Goal: Information Seeking & Learning: Learn about a topic

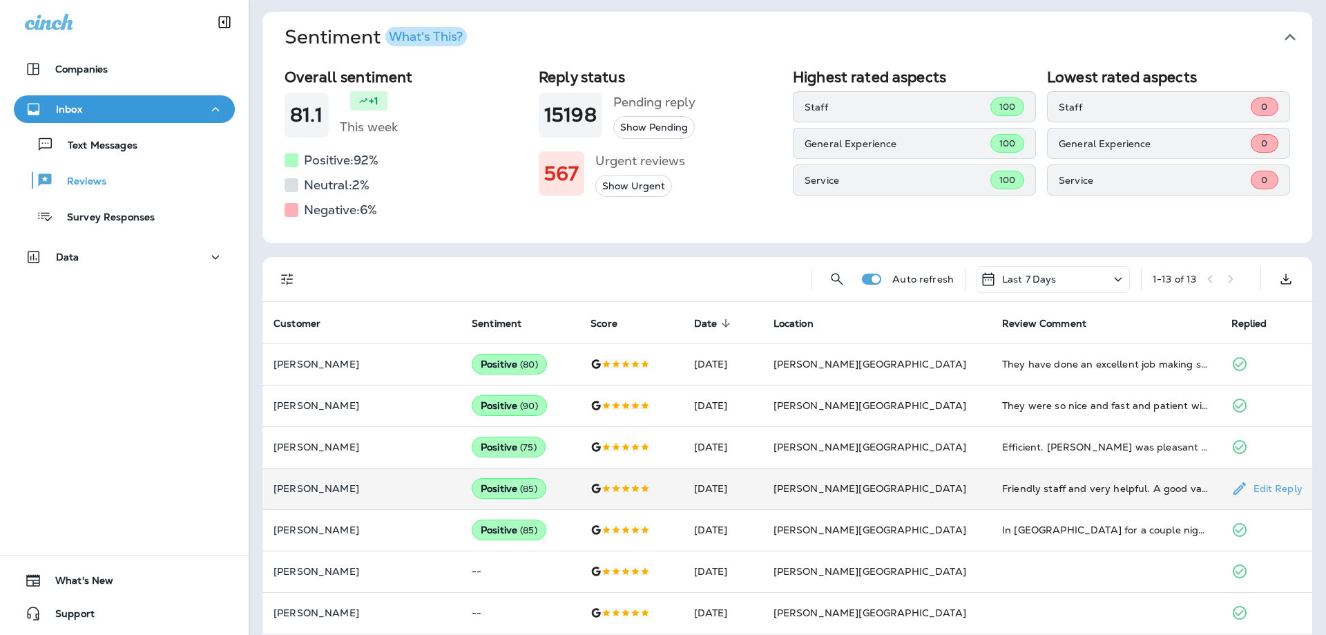
scroll to position [75, 0]
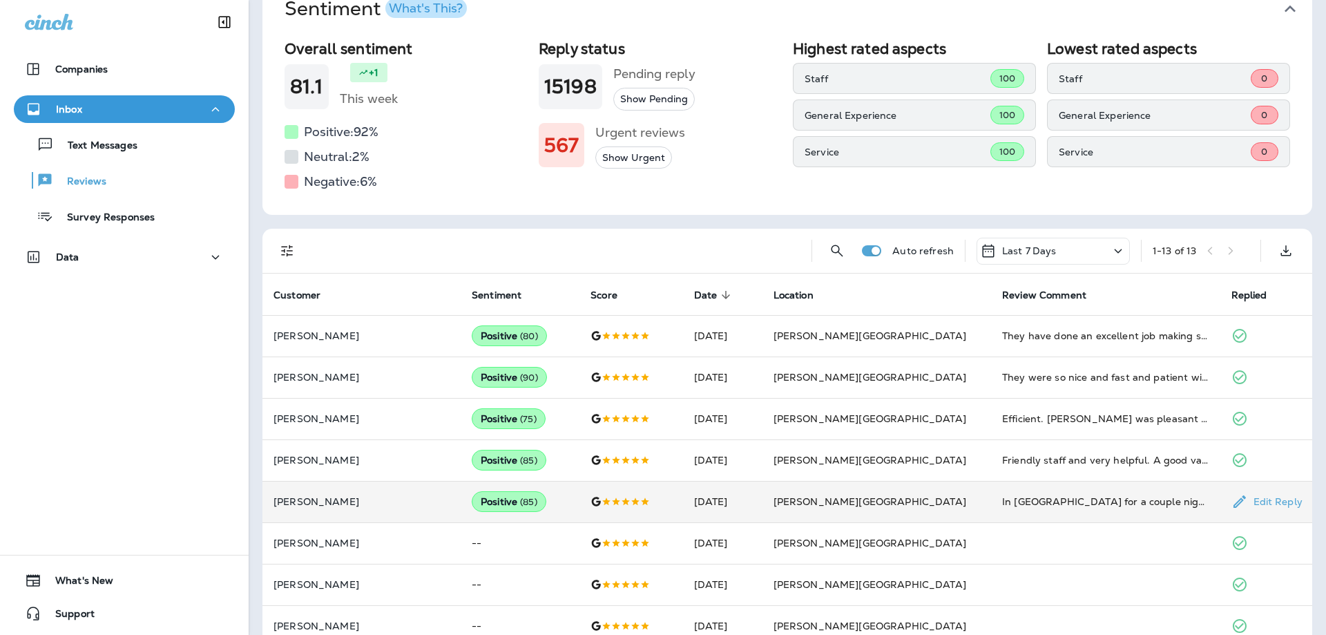
click at [940, 513] on td "[PERSON_NAME][GEOGRAPHIC_DATA]" at bounding box center [876, 501] width 229 height 41
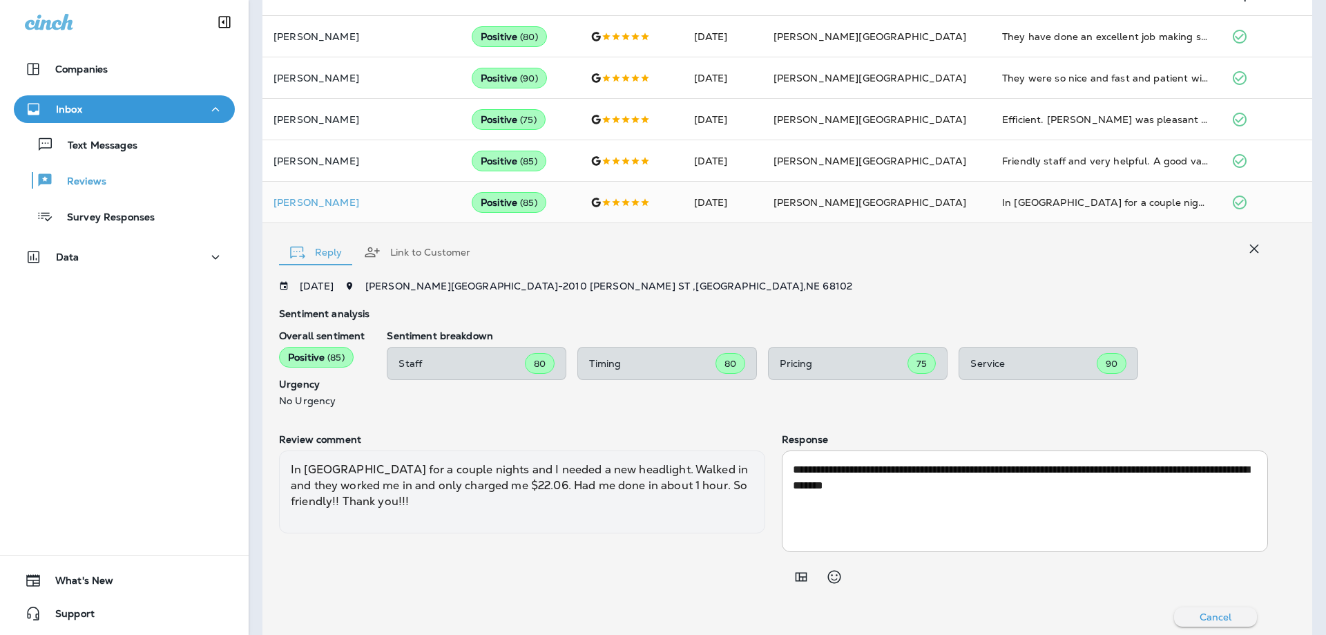
scroll to position [298, 0]
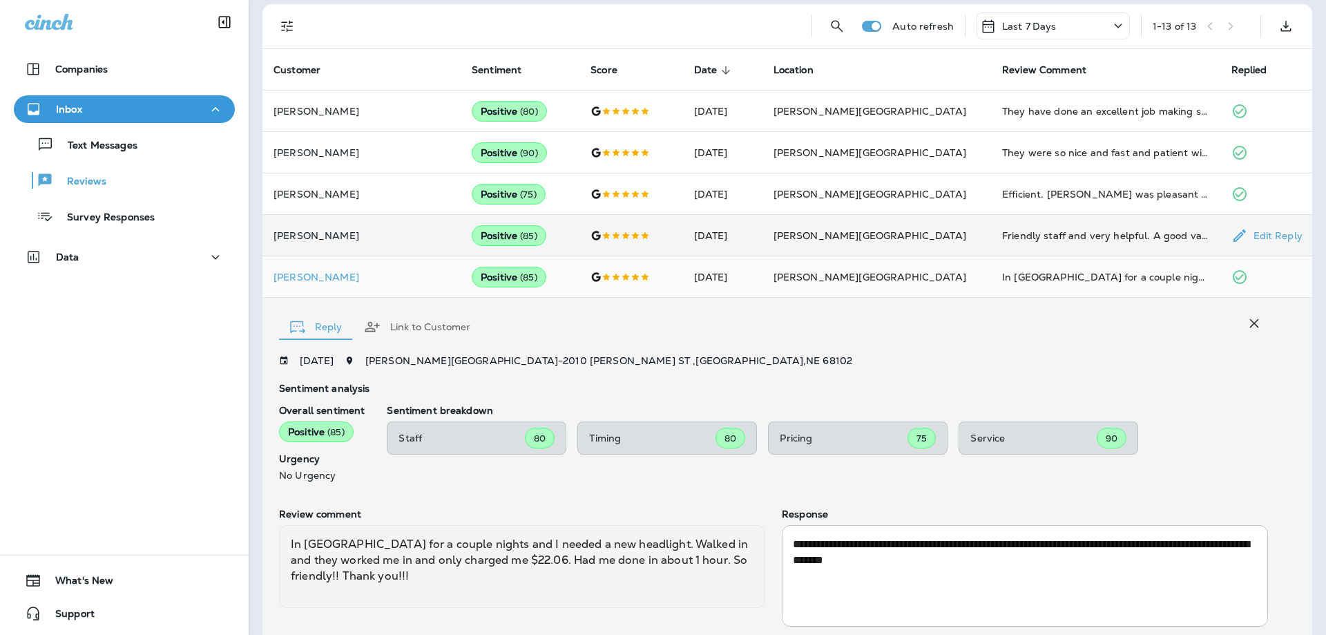
click at [1002, 236] on div "Friendly staff and very helpful. A good variety of services and selection. Will…" at bounding box center [1105, 236] width 206 height 14
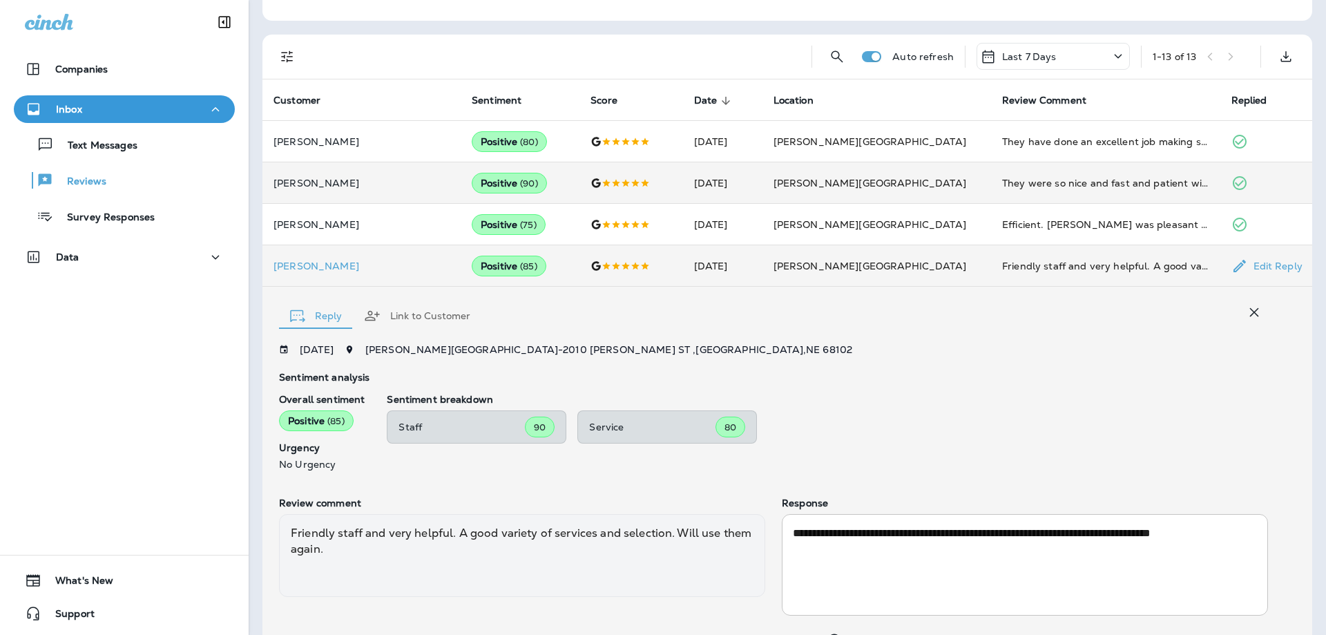
scroll to position [224, 0]
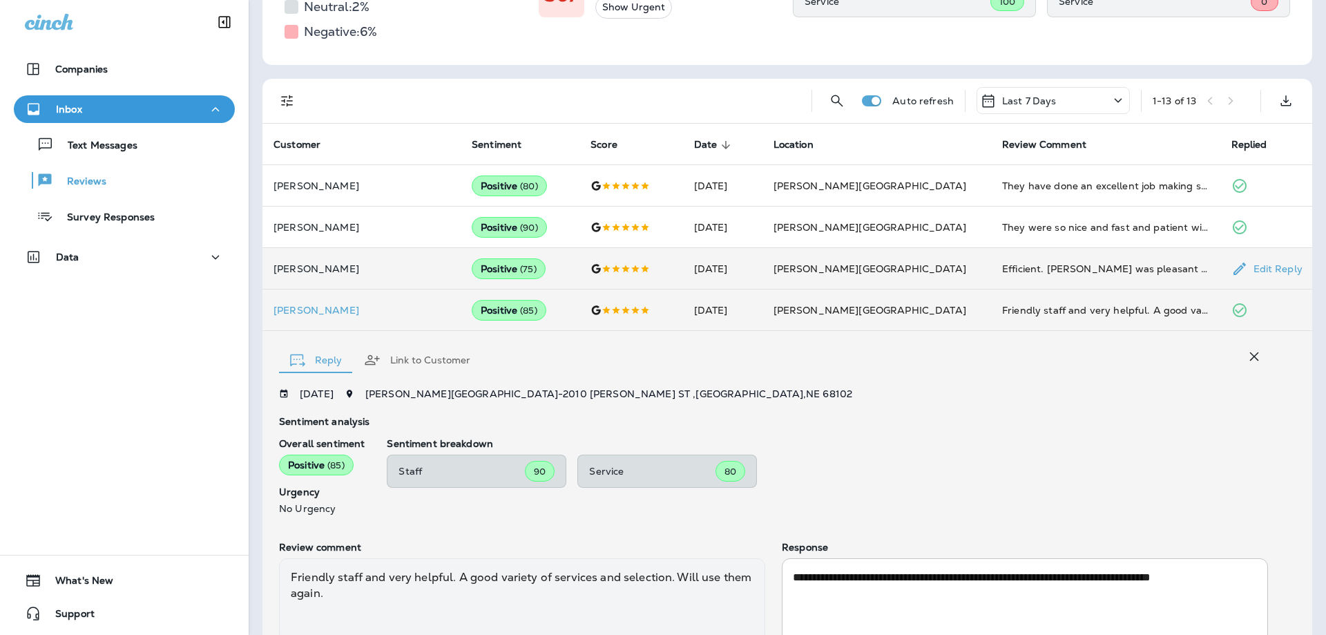
click at [1015, 262] on div "Efficient. [PERSON_NAME] was pleasant to deal with. He kept to our schedule." at bounding box center [1105, 269] width 206 height 14
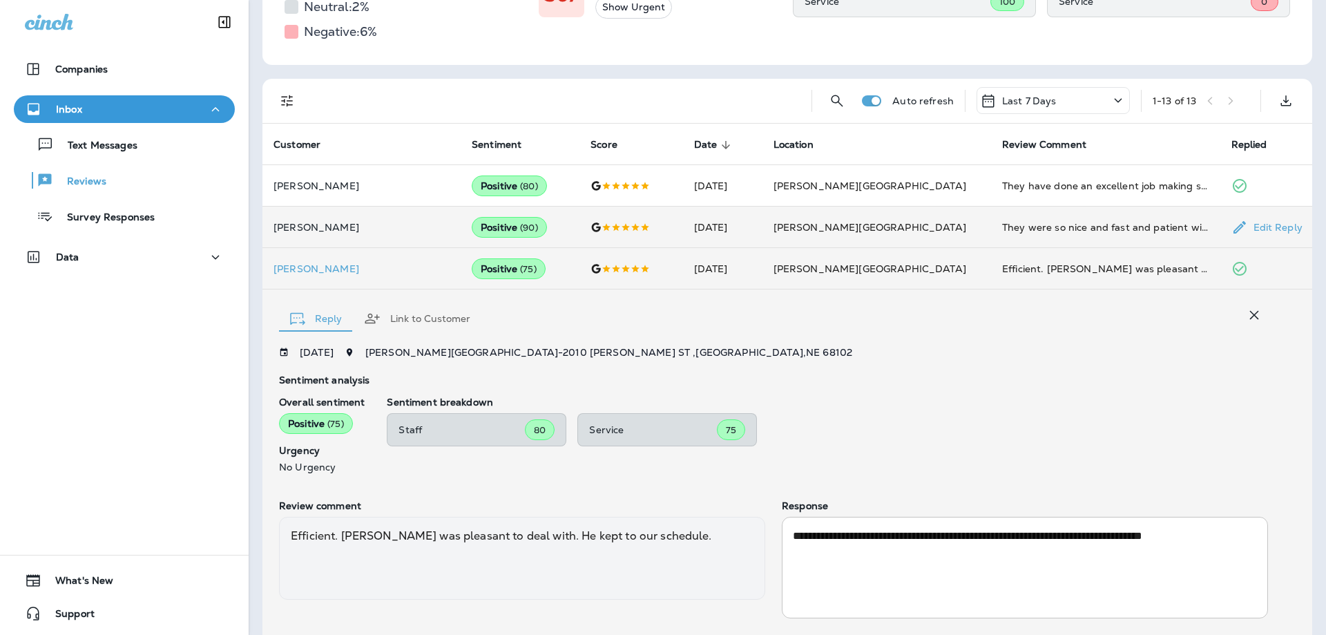
click at [1008, 234] on td "They were so nice and fast and patient with me. The gentleman that worked with …" at bounding box center [1105, 226] width 229 height 41
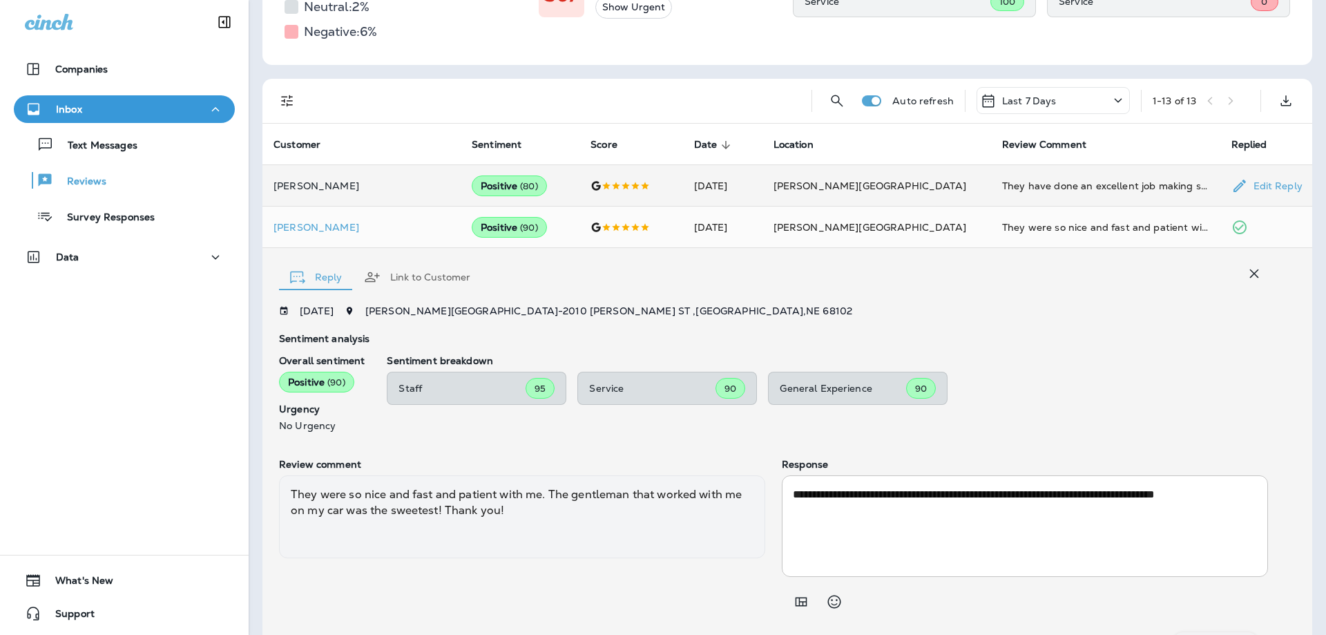
click at [395, 193] on td "[PERSON_NAME]" at bounding box center [361, 185] width 198 height 41
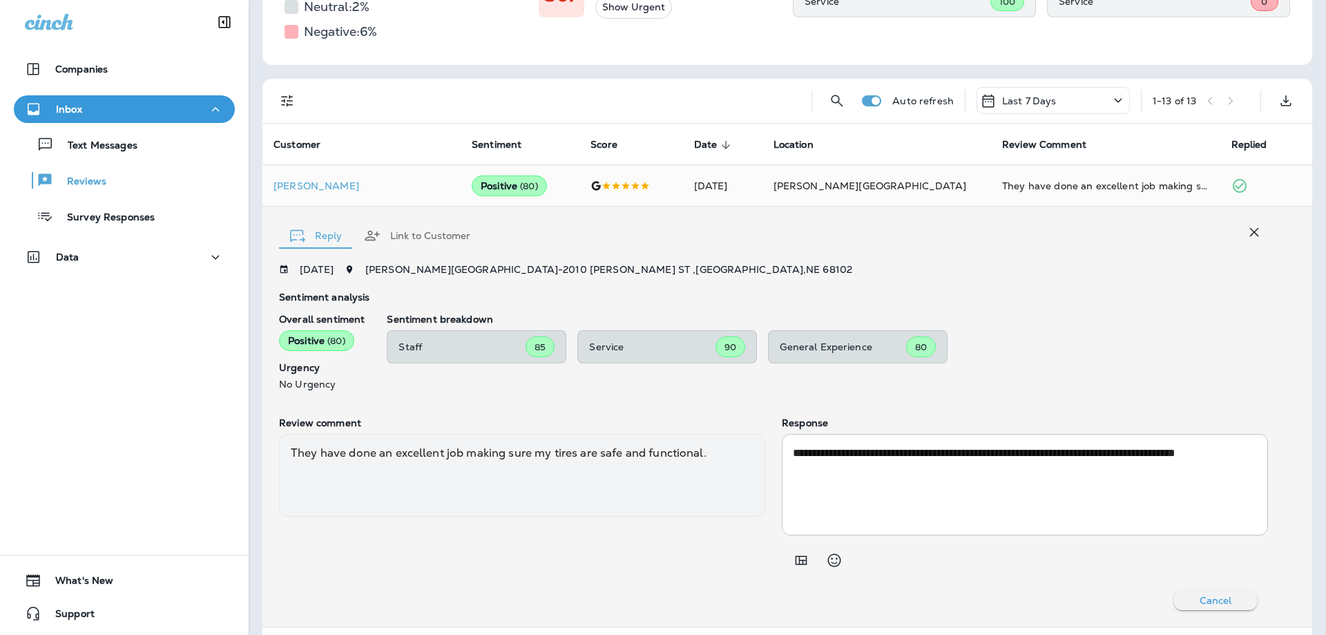
click at [391, 115] on div at bounding box center [556, 101] width 488 height 44
click at [351, 175] on td "[PERSON_NAME]" at bounding box center [361, 185] width 198 height 41
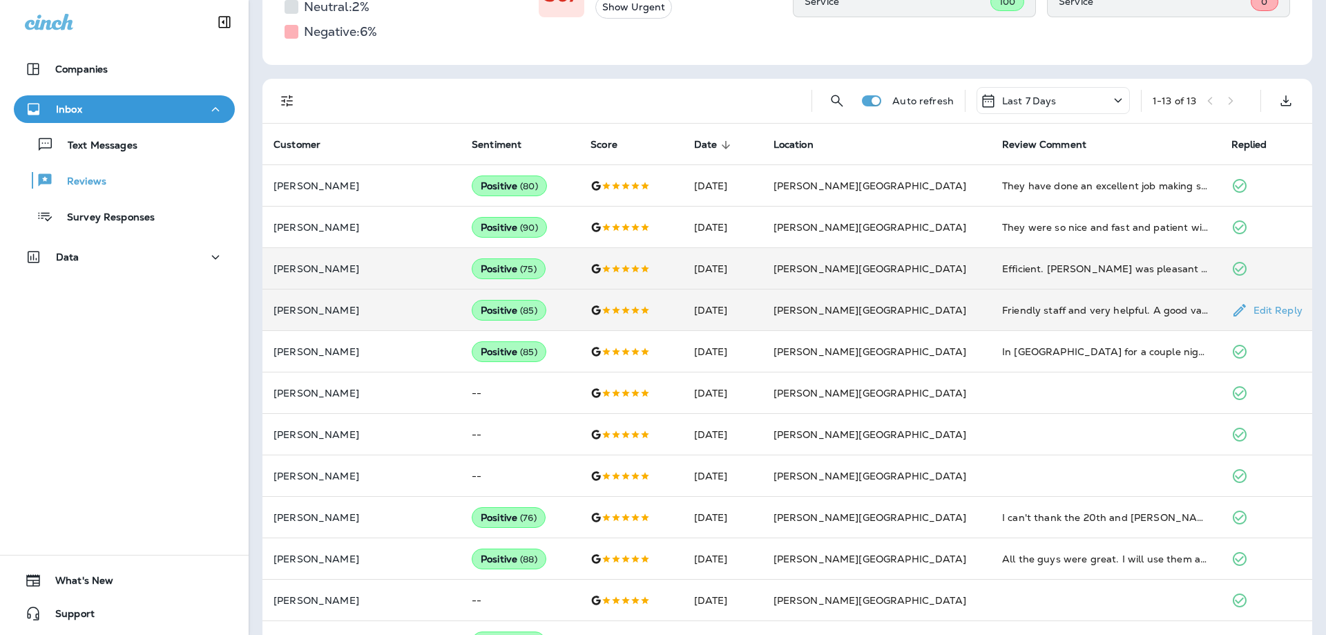
scroll to position [298, 0]
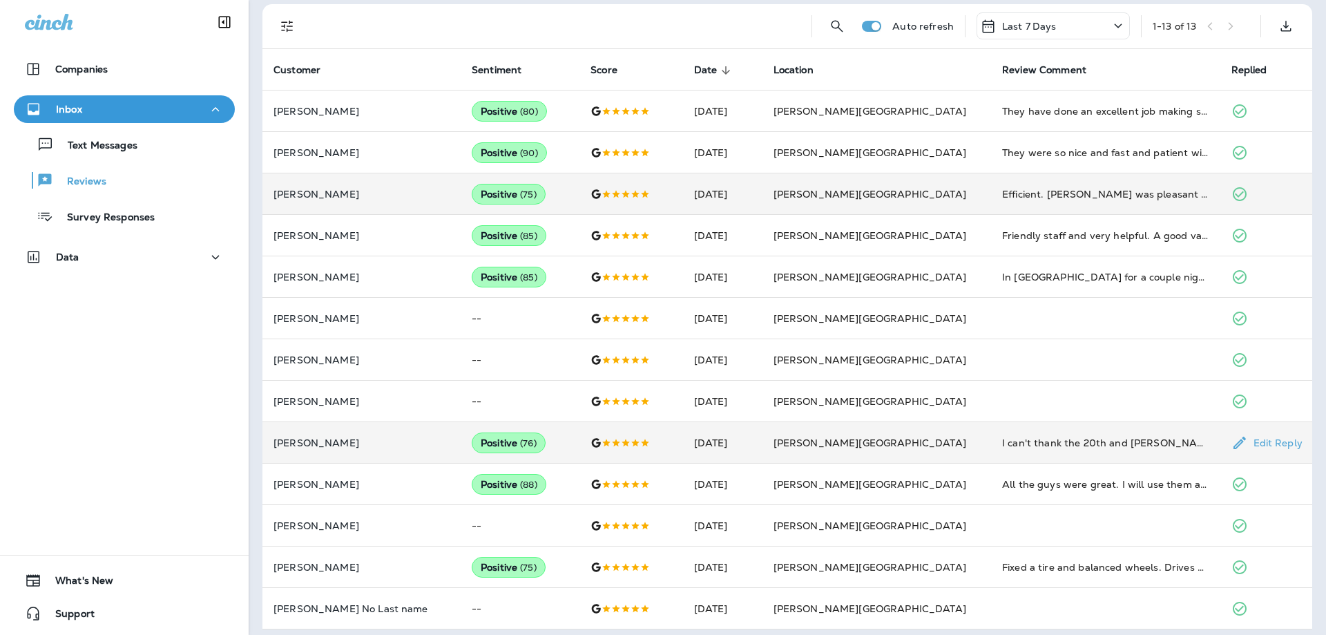
click at [906, 432] on td "[PERSON_NAME][GEOGRAPHIC_DATA]" at bounding box center [876, 442] width 229 height 41
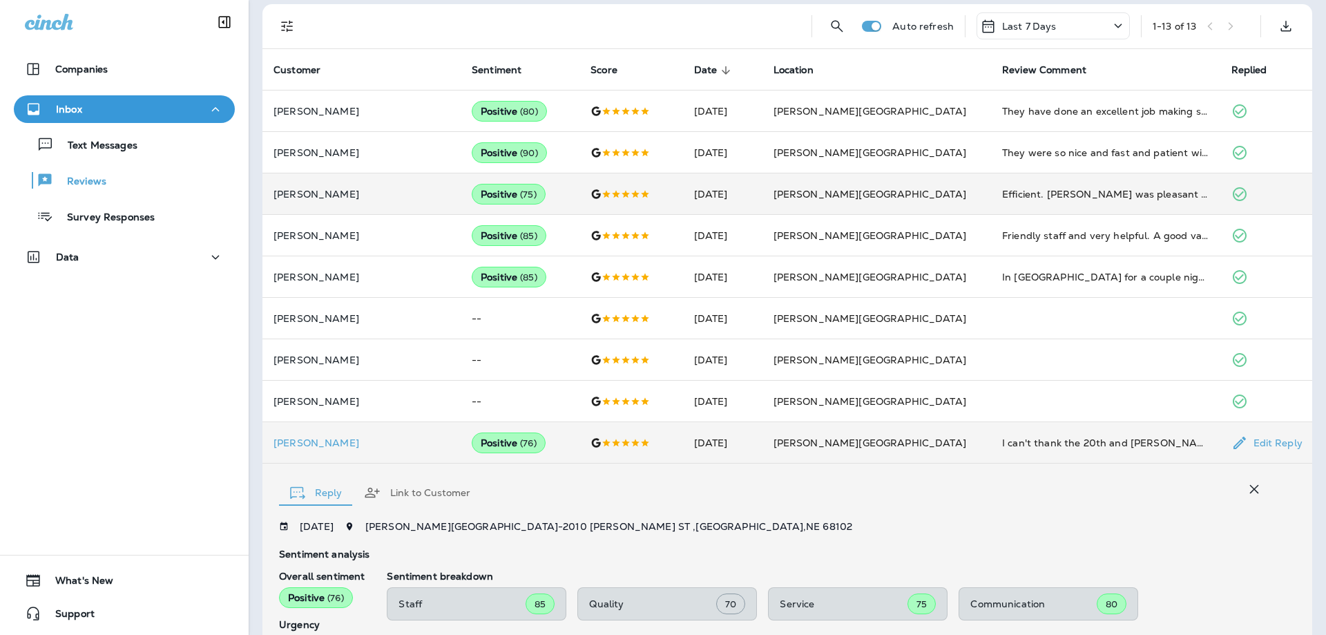
click at [762, 449] on td "[DATE]" at bounding box center [722, 442] width 79 height 41
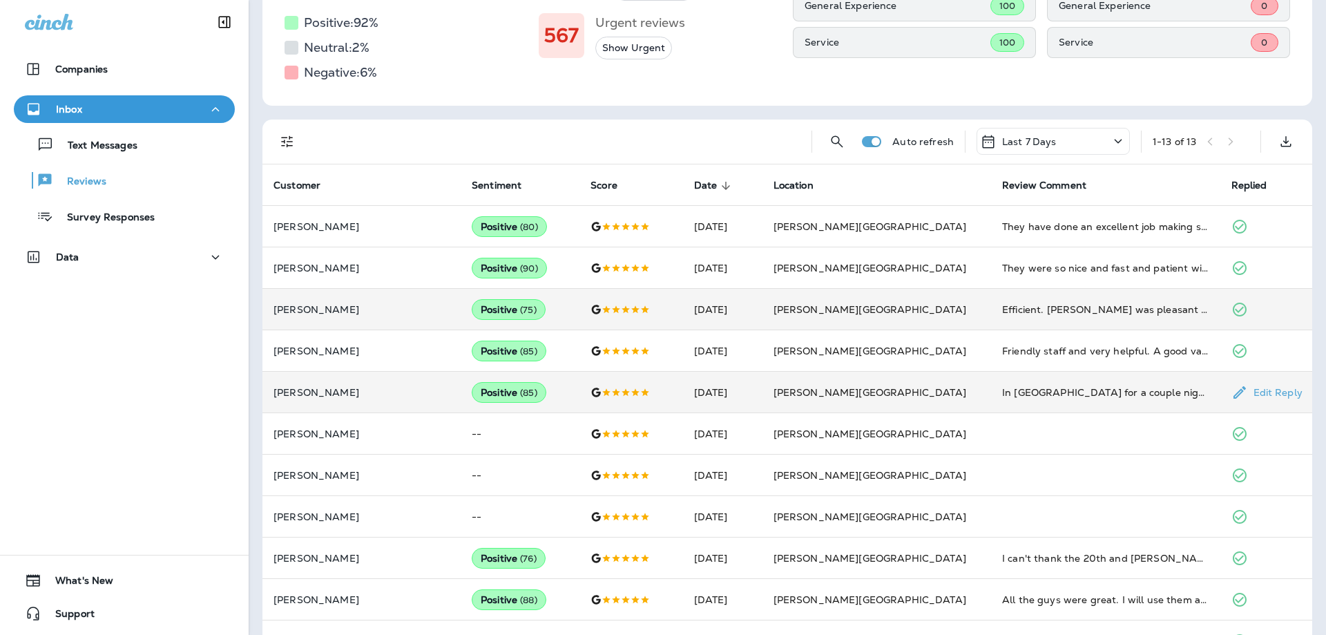
scroll to position [0, 0]
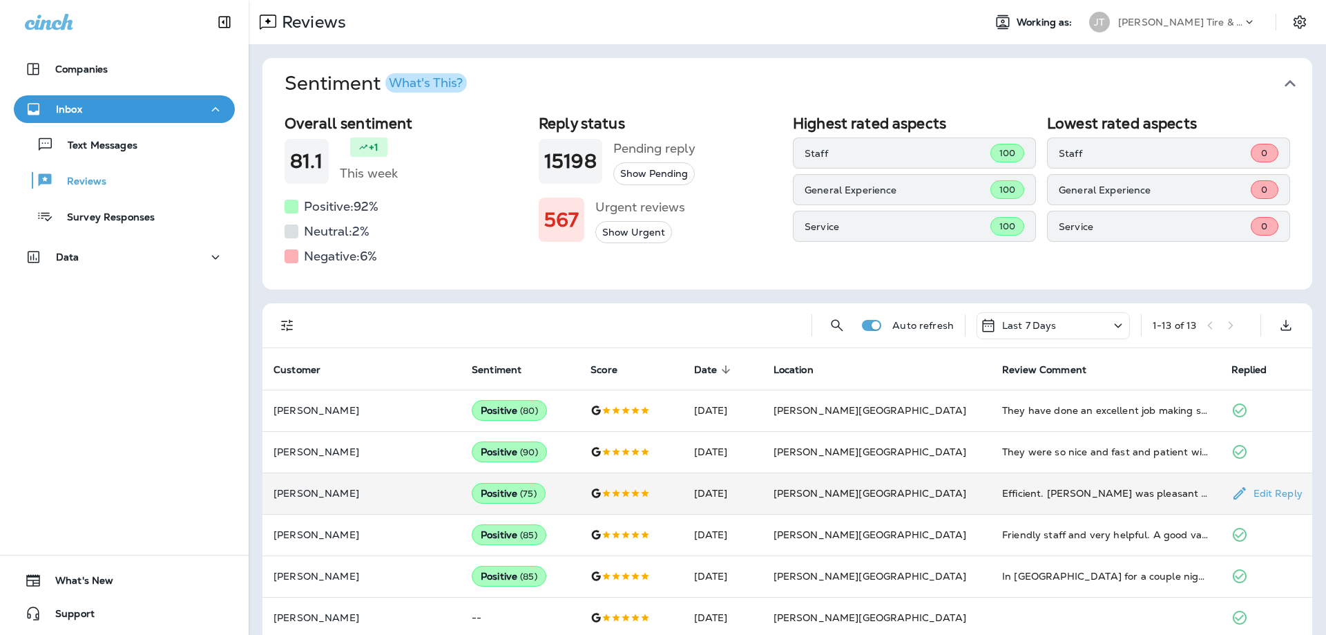
click at [487, 492] on div "Positive ( 75 )" at bounding box center [509, 493] width 74 height 21
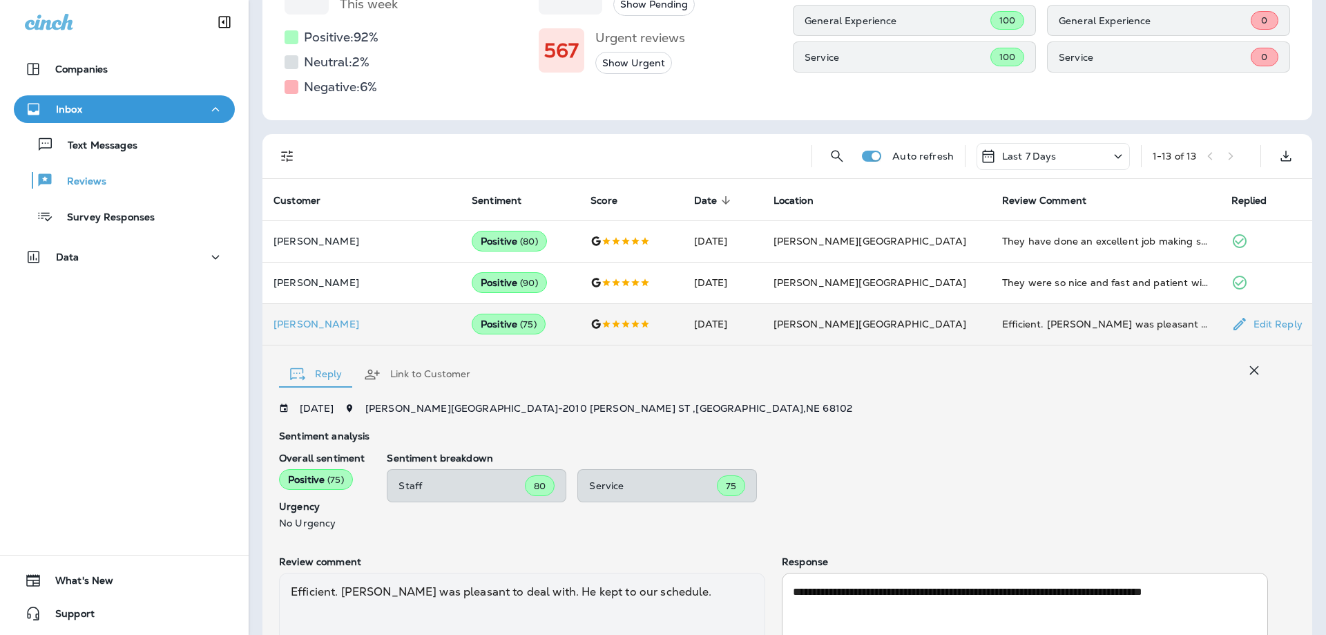
scroll to position [224, 0]
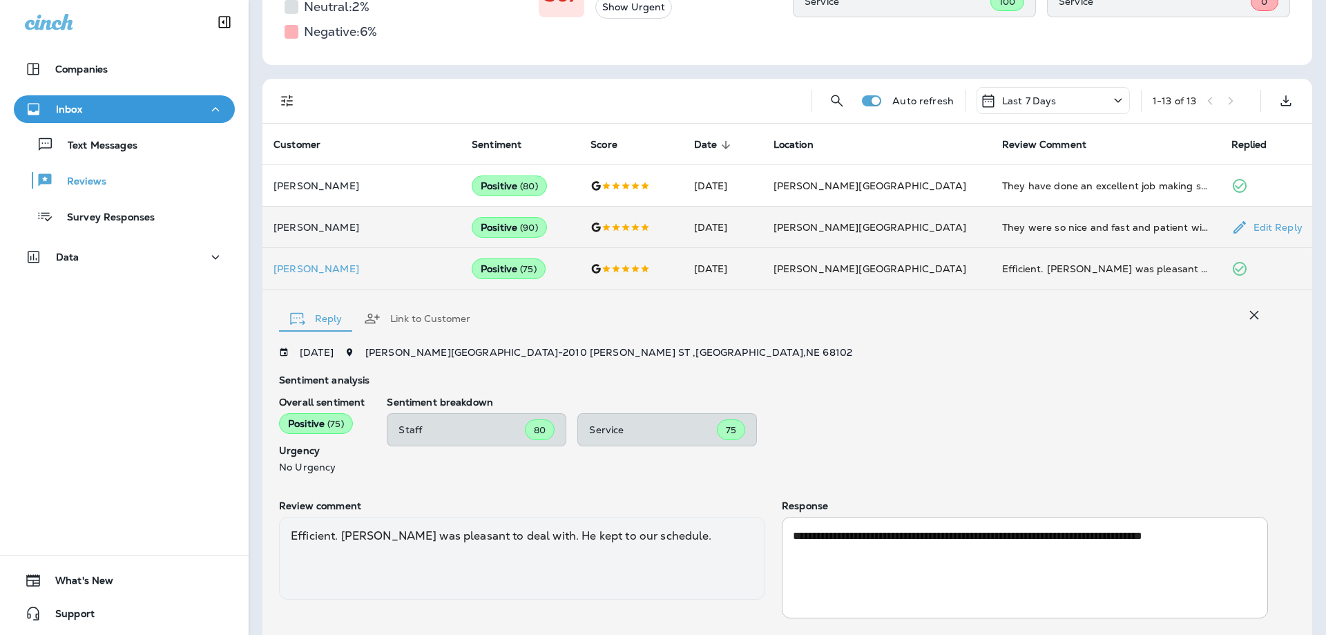
click at [485, 220] on div "Positive ( 90 )" at bounding box center [509, 227] width 75 height 21
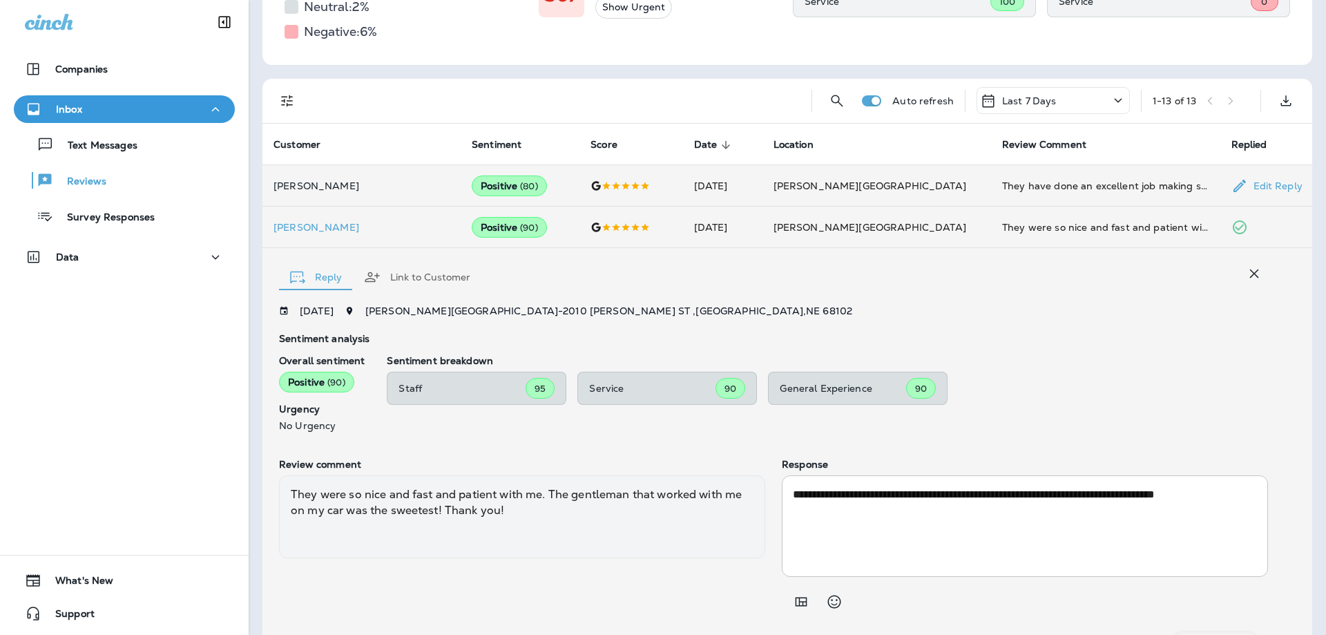
click at [376, 186] on p "[PERSON_NAME]" at bounding box center [361, 185] width 176 height 11
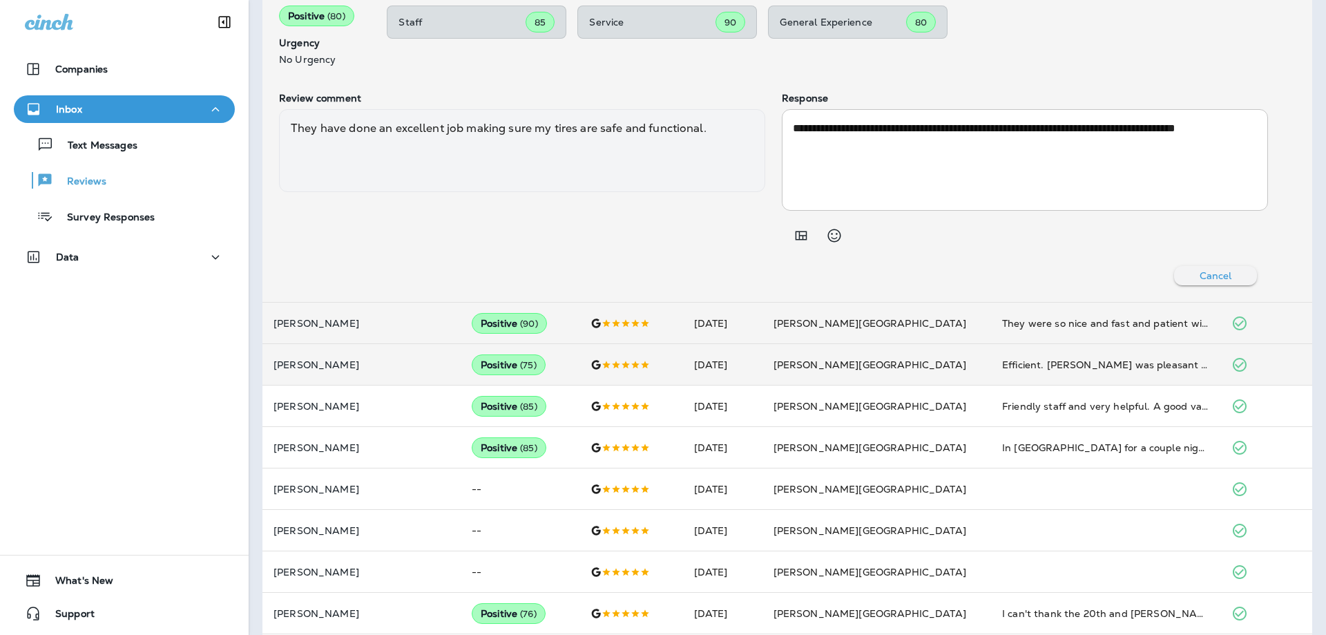
scroll to position [597, 0]
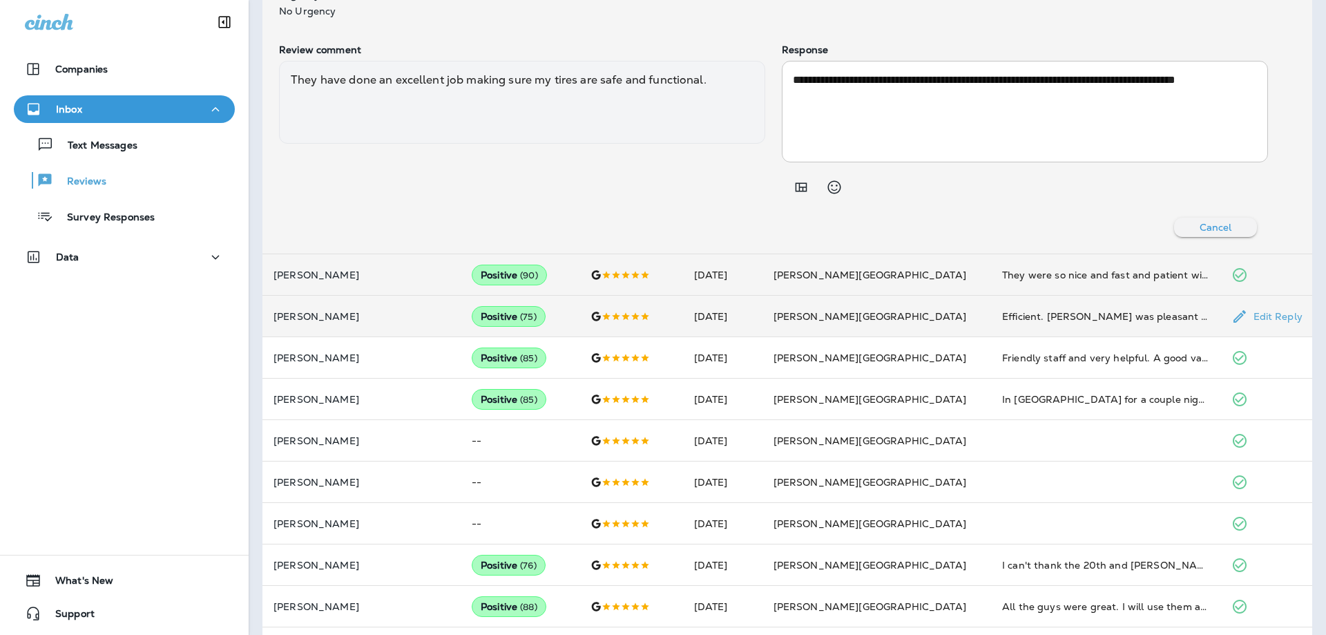
click at [361, 324] on td "[PERSON_NAME]" at bounding box center [361, 316] width 198 height 41
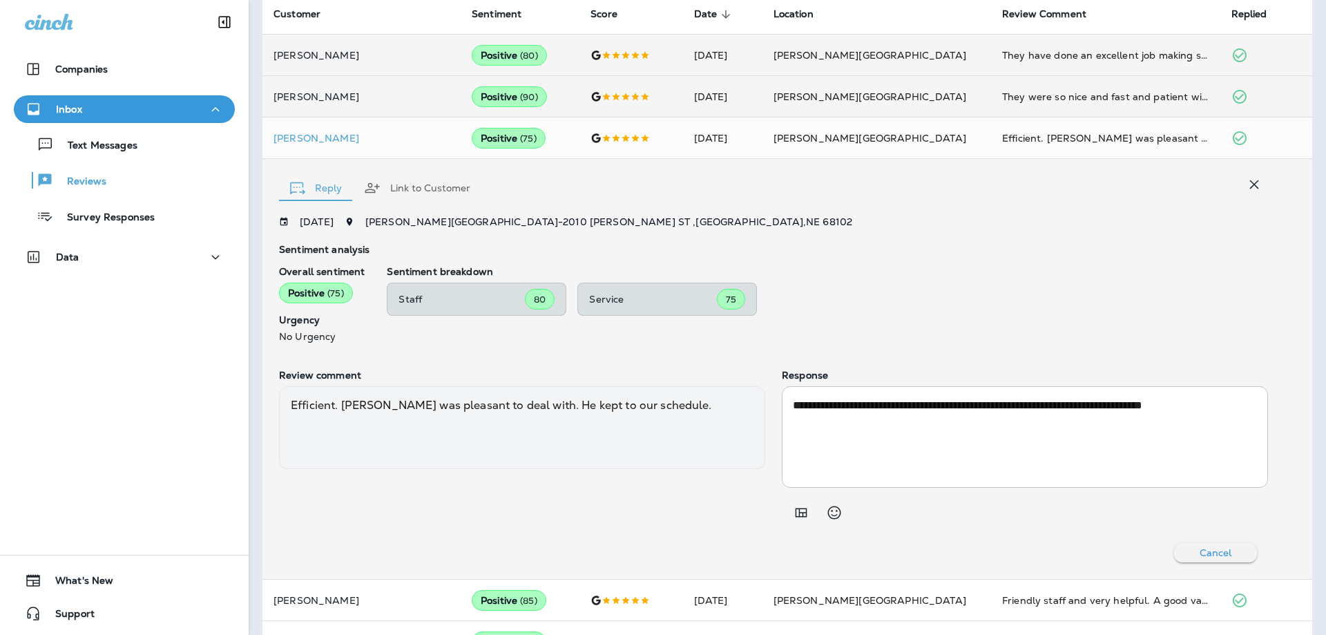
scroll to position [325, 0]
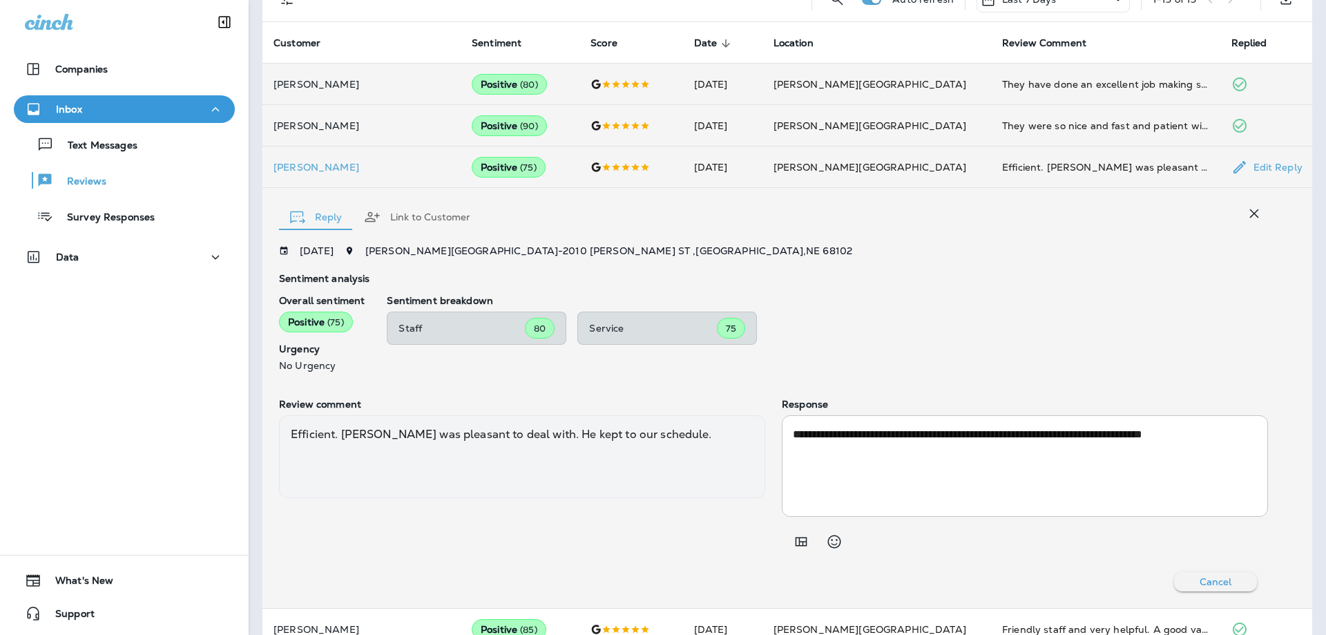
click at [302, 171] on p "[PERSON_NAME]" at bounding box center [361, 167] width 176 height 11
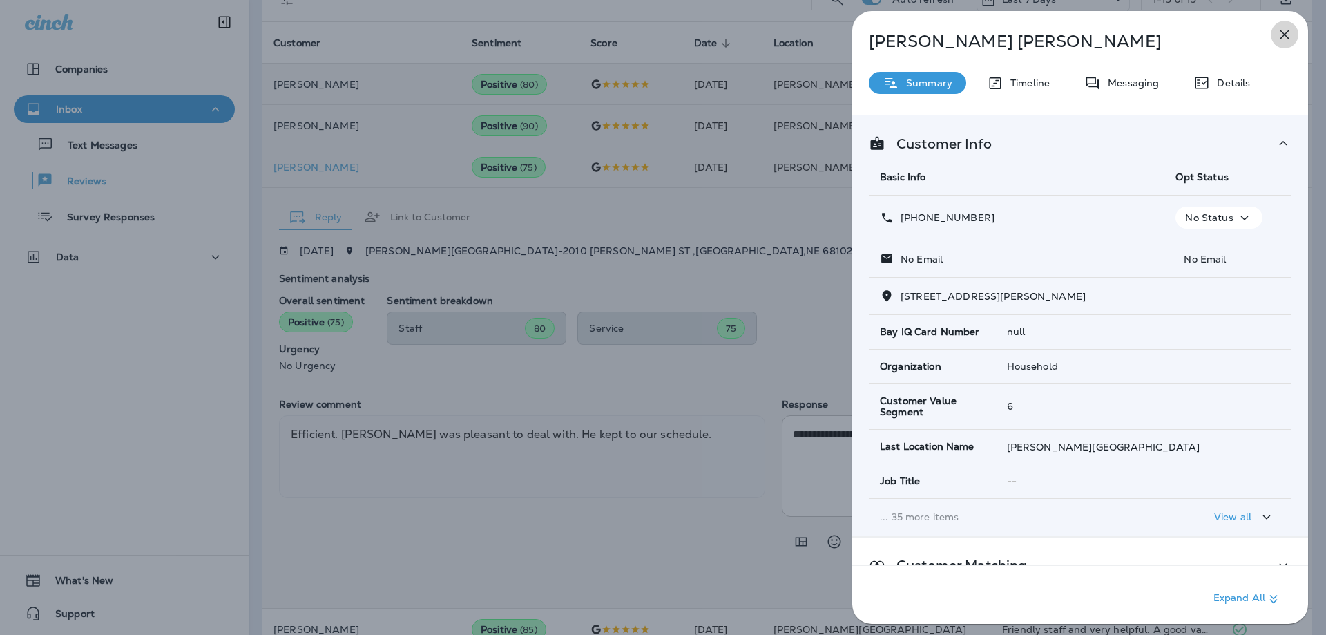
click at [1281, 33] on icon "button" at bounding box center [1284, 34] width 17 height 17
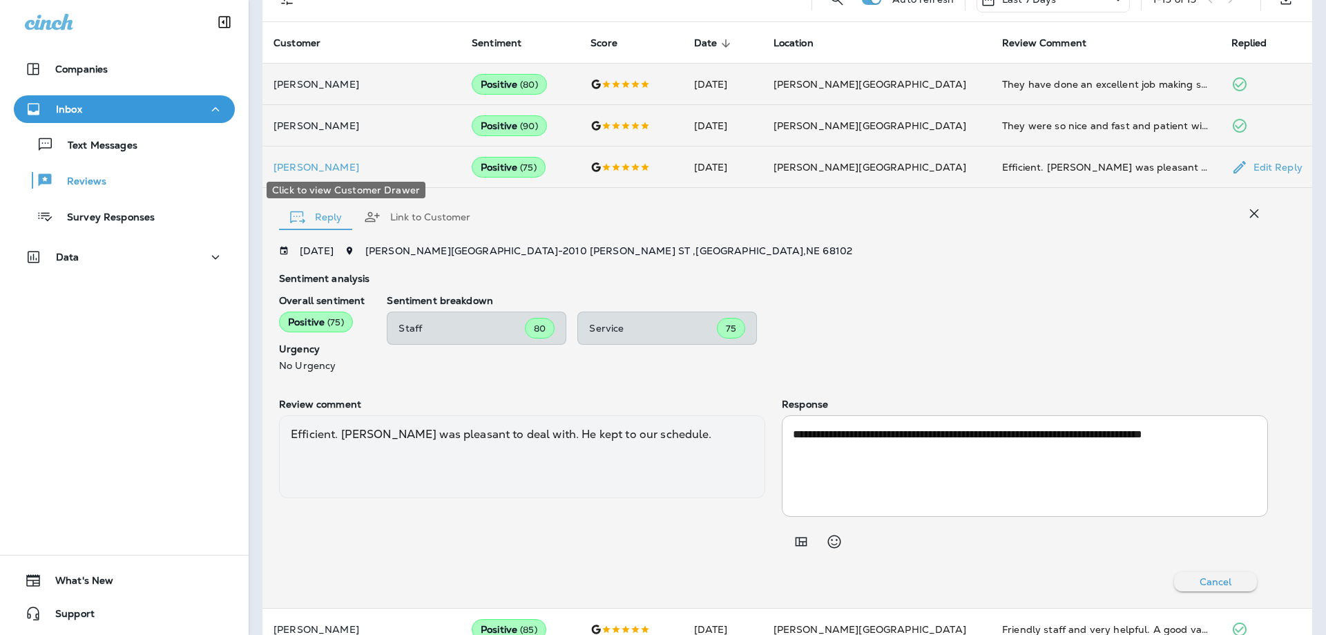
click at [338, 163] on p "[PERSON_NAME]" at bounding box center [361, 167] width 176 height 11
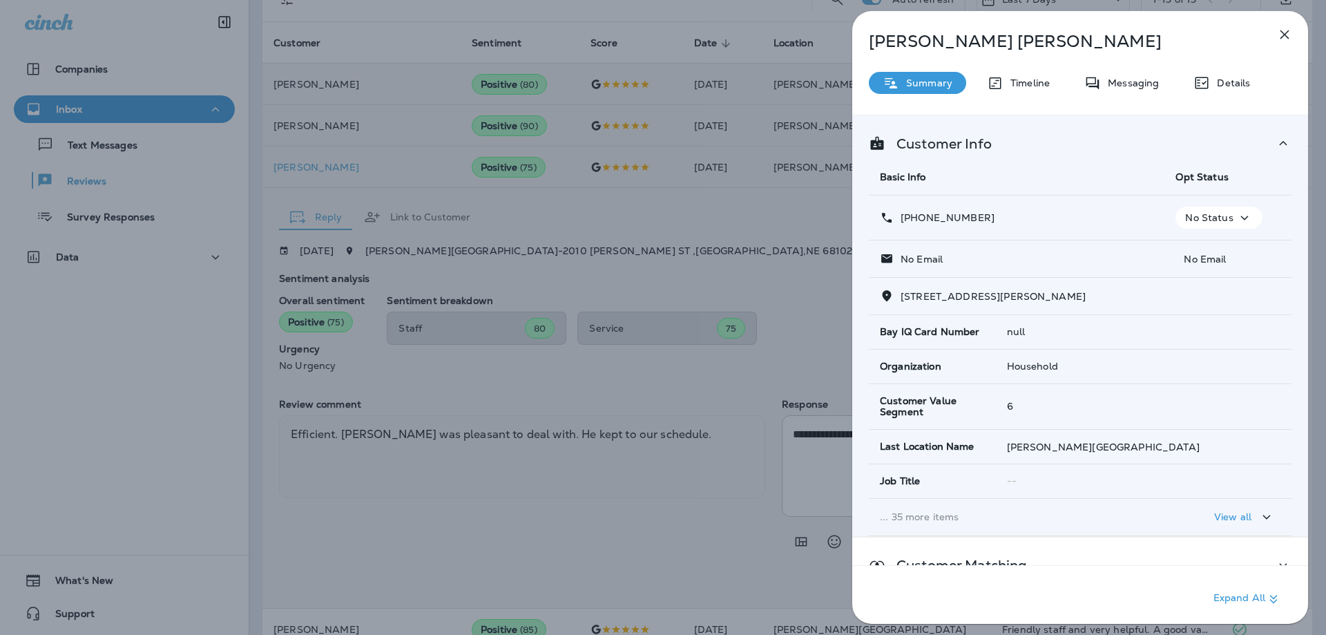
click at [1264, 32] on div "[PERSON_NAME] Summary Timeline Messaging Details Customer Info Basic Info Opt S…" at bounding box center [1080, 321] width 456 height 621
click at [1284, 34] on icon "button" at bounding box center [1284, 34] width 9 height 9
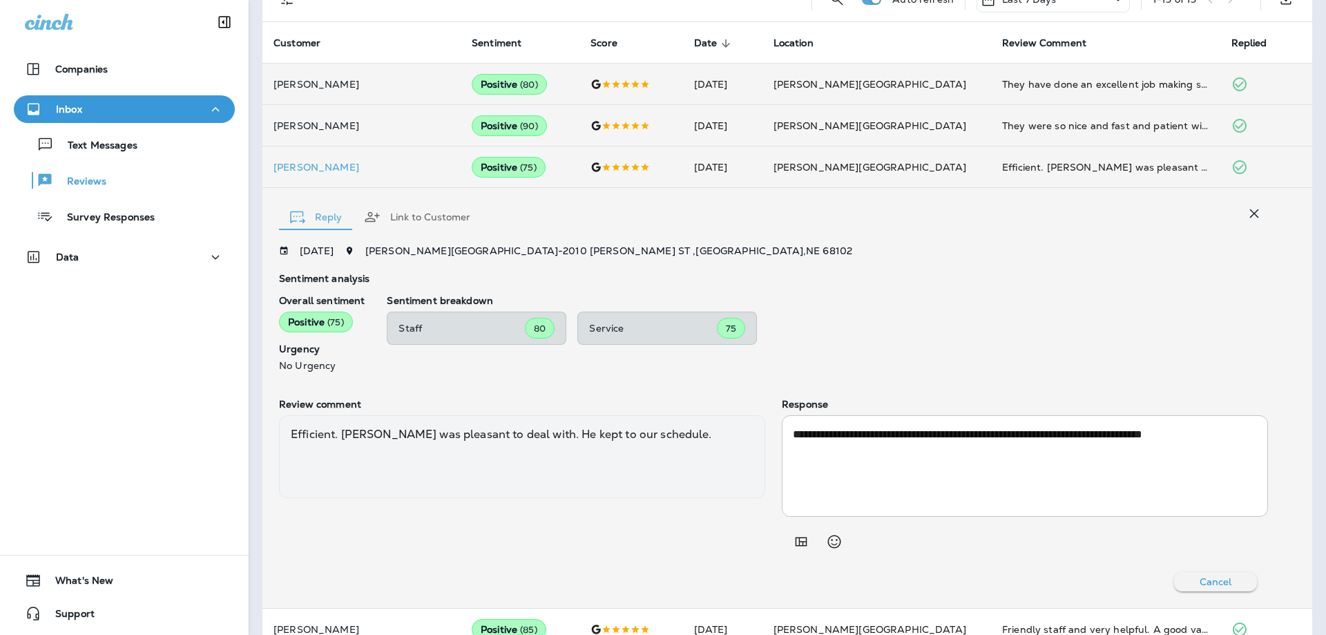
click at [351, 36] on th "Customer" at bounding box center [361, 42] width 198 height 41
